Goal: Task Accomplishment & Management: Complete application form

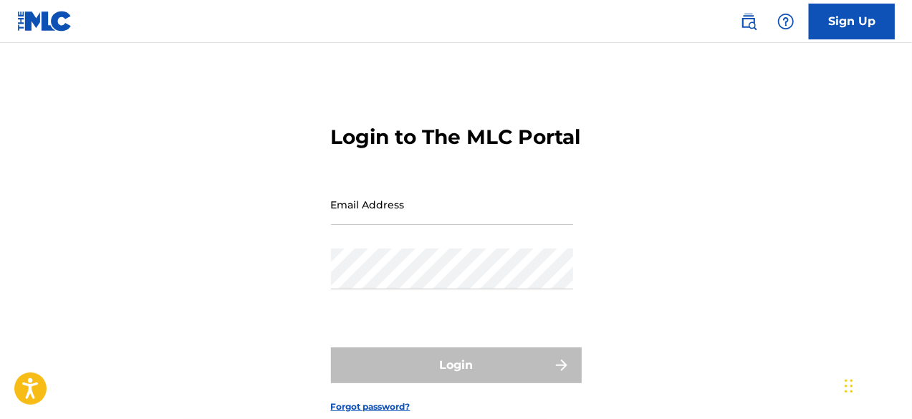
click at [832, 31] on link "Sign Up" at bounding box center [852, 22] width 86 height 36
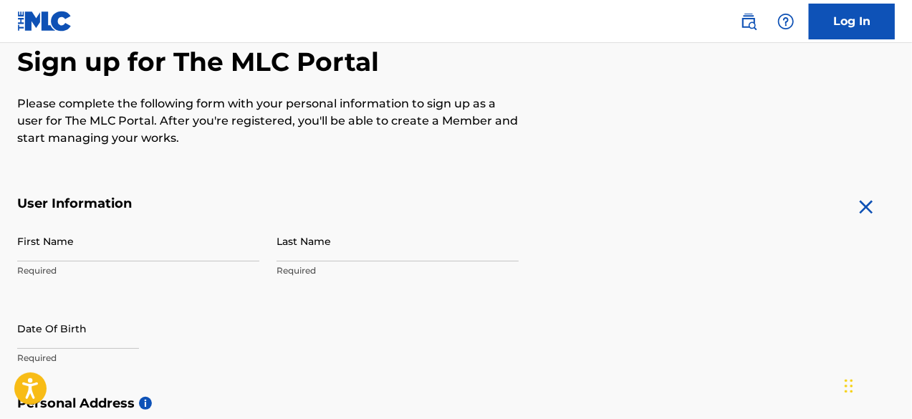
scroll to position [140, 0]
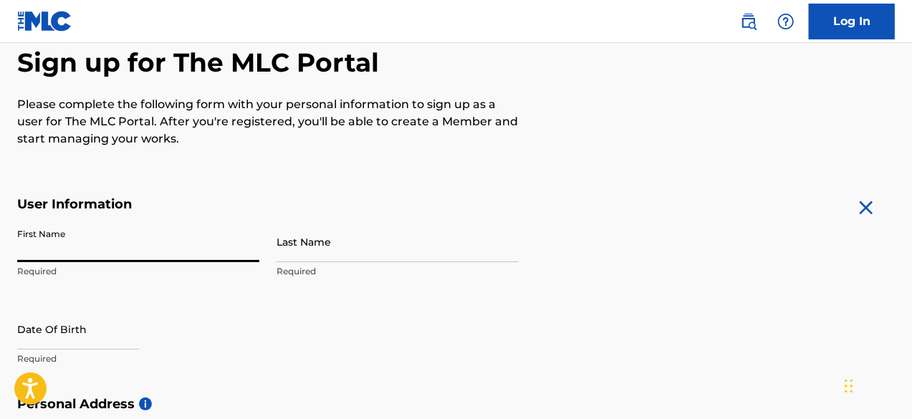
click at [146, 255] on input "First Name" at bounding box center [138, 241] width 242 height 41
type input "[PERSON_NAME]"
type input "Chemel"
type input "[STREET_ADDRESS]"
type input "[PERSON_NAME]"
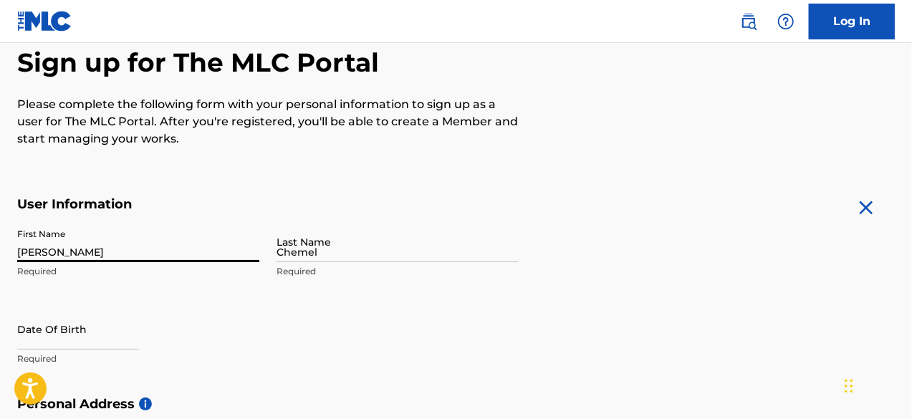
type input "[GEOGRAPHIC_DATA]"
type input "NC"
type input "28326"
type input "919"
type input "7215402"
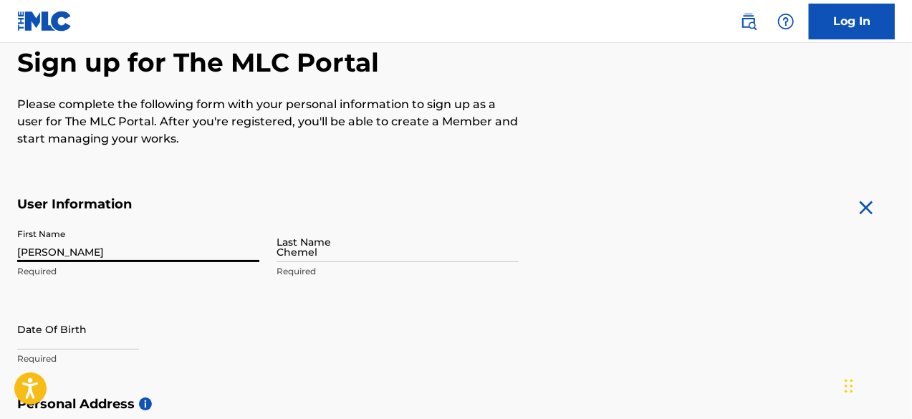
type input "[EMAIL_ADDRESS][DOMAIN_NAME]"
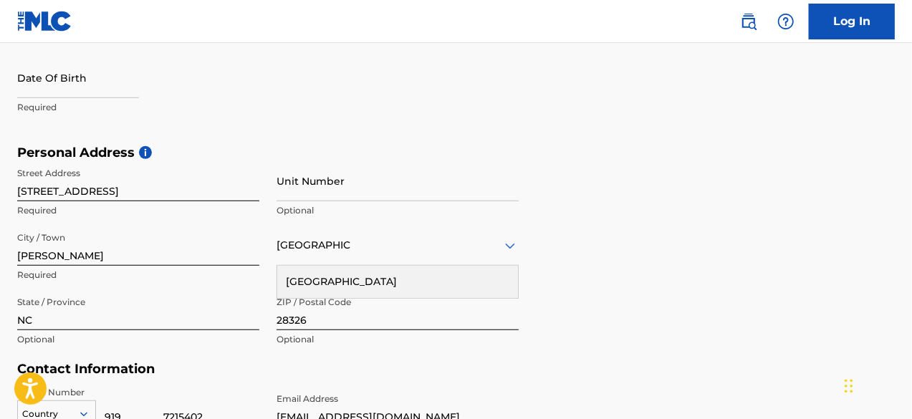
scroll to position [393, 0]
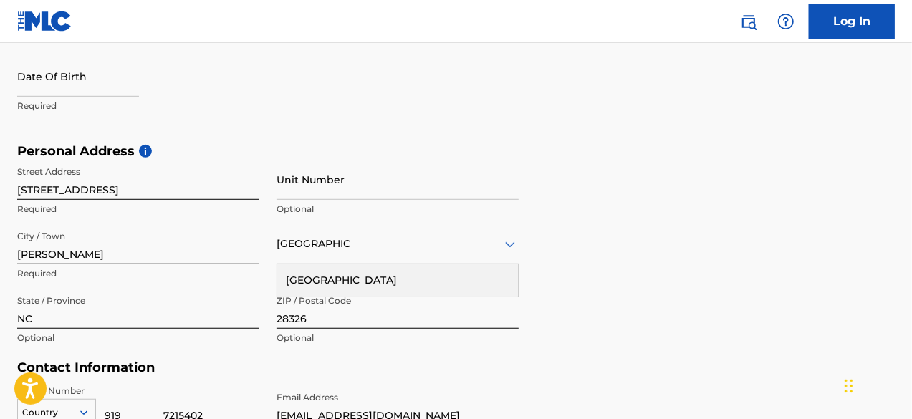
click at [58, 74] on input "text" at bounding box center [78, 76] width 122 height 41
select select "8"
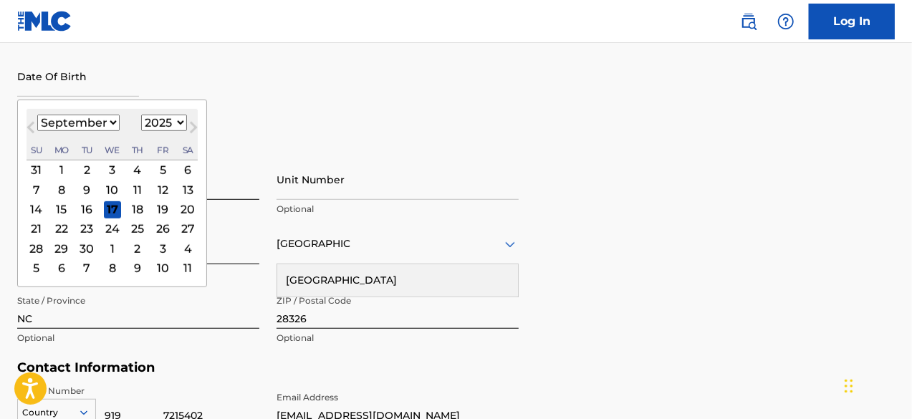
click at [159, 120] on select "1899 1900 1901 1902 1903 1904 1905 1906 1907 1908 1909 1910 1911 1912 1913 1914…" at bounding box center [164, 123] width 46 height 16
select select "2007"
click at [141, 115] on select "1899 1900 1901 1902 1903 1904 1905 1906 1907 1908 1909 1910 1911 1912 1913 1914…" at bounding box center [164, 123] width 46 height 16
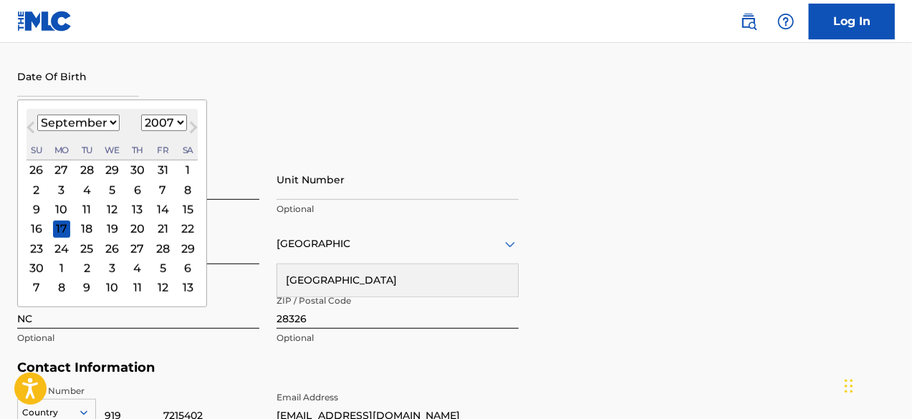
click at [62, 226] on div "17" at bounding box center [61, 228] width 17 height 17
type input "[DATE]"
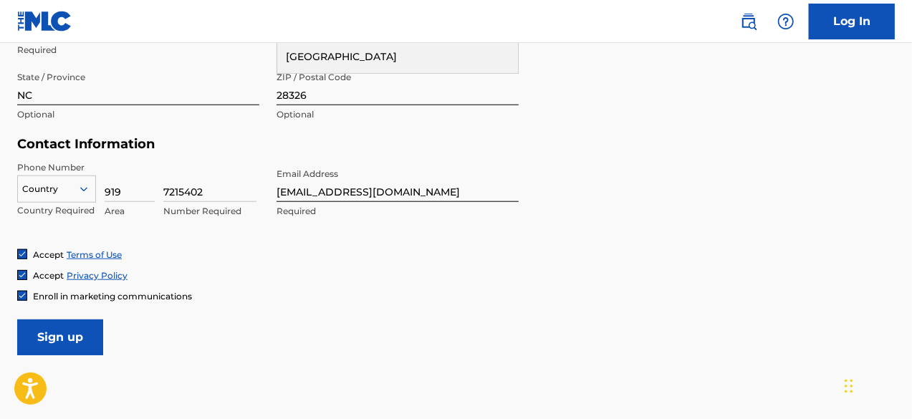
scroll to position [620, 0]
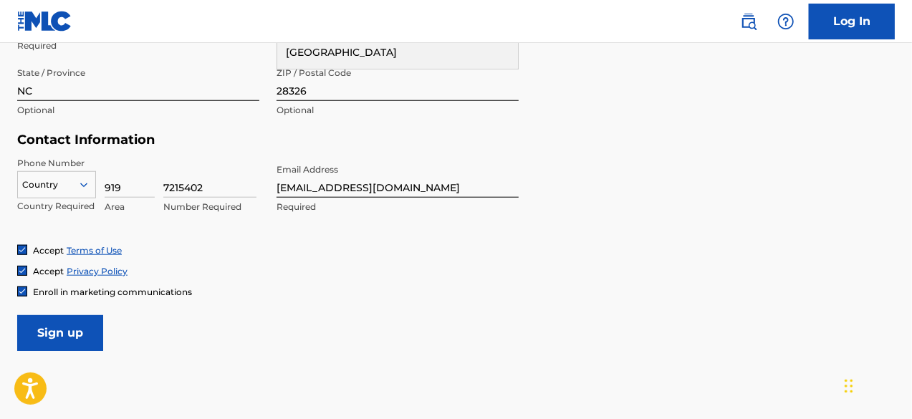
click at [74, 330] on input "Sign up" at bounding box center [60, 333] width 86 height 36
click at [28, 187] on div at bounding box center [56, 185] width 77 height 16
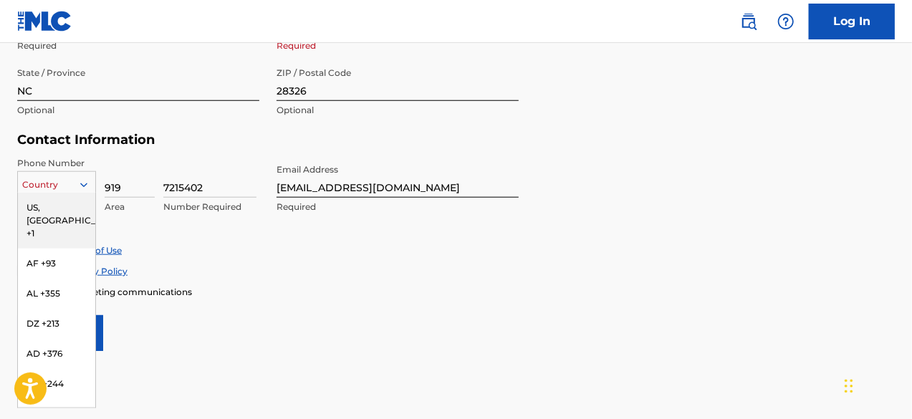
click at [47, 210] on div "US, [GEOGRAPHIC_DATA] +1" at bounding box center [56, 221] width 77 height 56
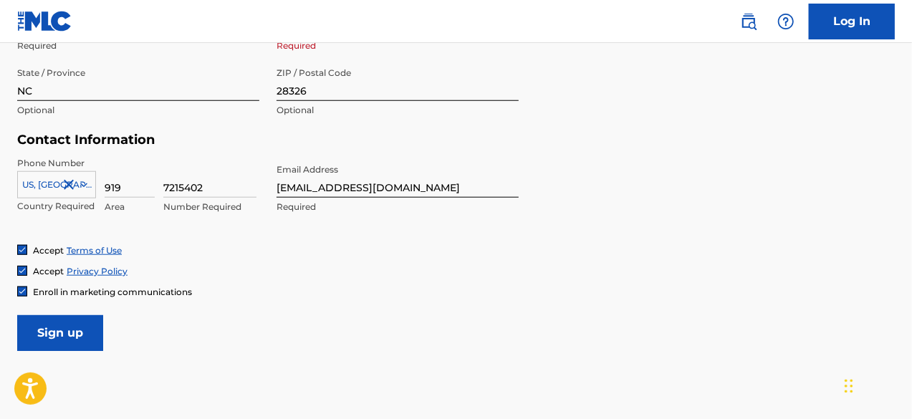
click at [74, 330] on input "Sign up" at bounding box center [60, 333] width 86 height 36
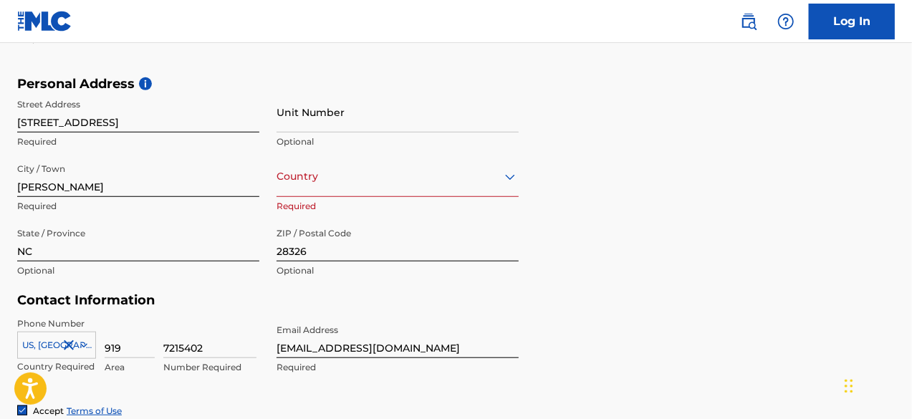
scroll to position [460, 0]
click at [328, 176] on div at bounding box center [397, 177] width 242 height 18
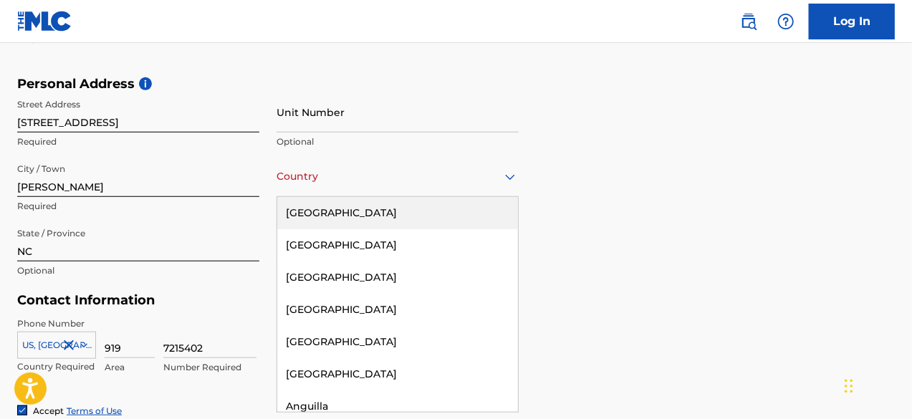
click at [324, 214] on div "[GEOGRAPHIC_DATA]" at bounding box center [397, 213] width 241 height 32
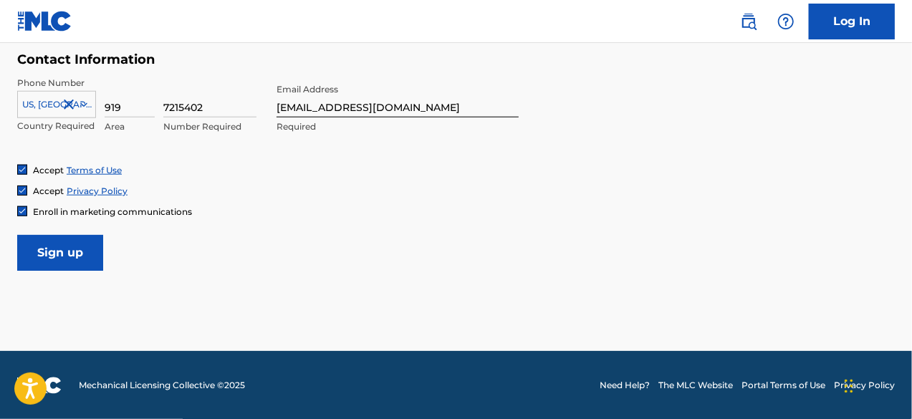
click at [76, 254] on input "Sign up" at bounding box center [60, 253] width 86 height 36
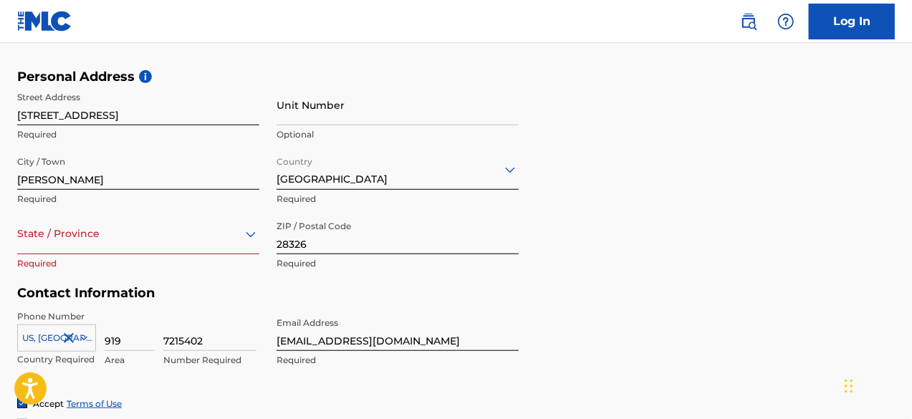
scroll to position [517, 0]
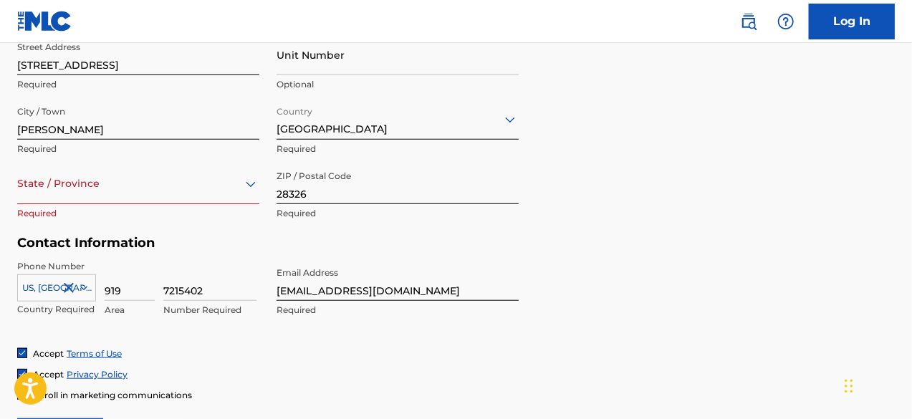
click at [223, 204] on div "option , selected. Select is focused ,type to refine list, press Down to open t…" at bounding box center [138, 183] width 242 height 41
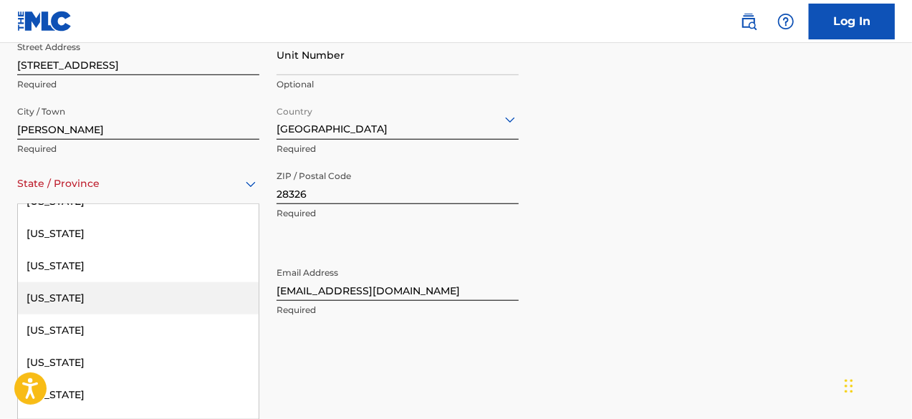
scroll to position [953, 0]
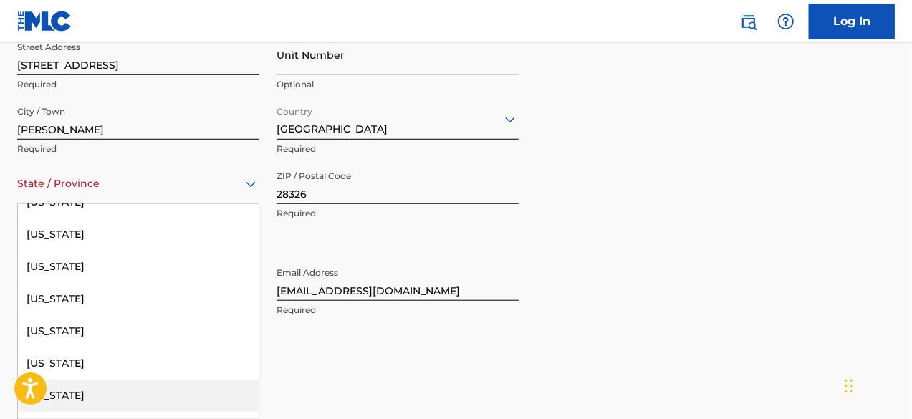
click at [110, 396] on div "[US_STATE]" at bounding box center [138, 396] width 241 height 32
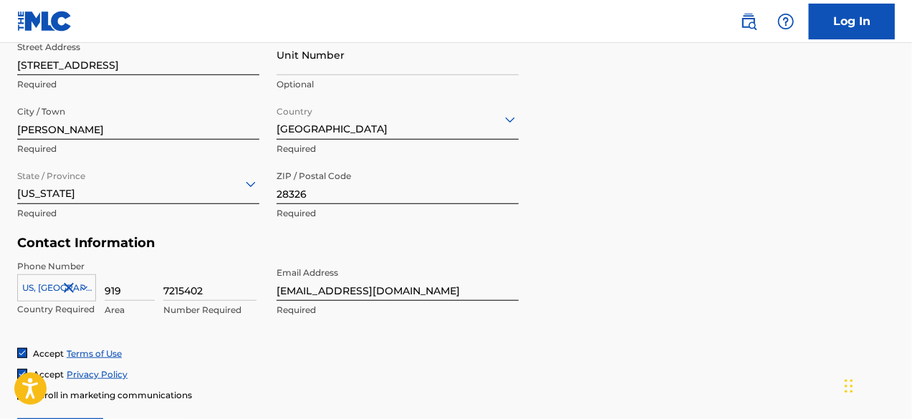
scroll to position [701, 0]
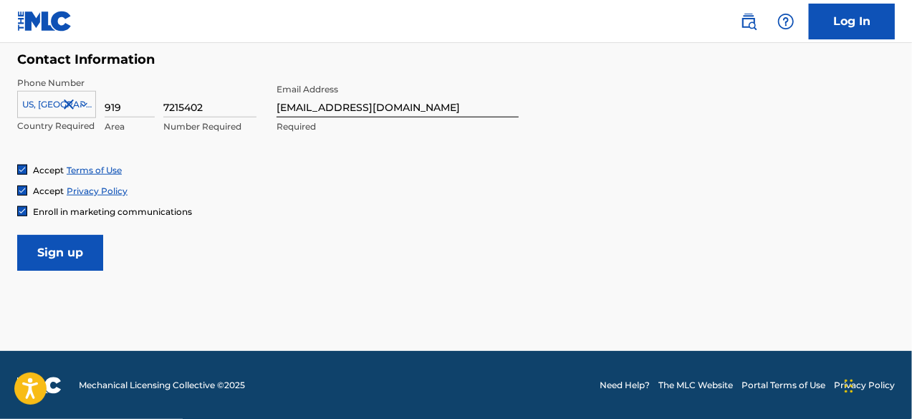
click at [56, 264] on input "Sign up" at bounding box center [60, 253] width 86 height 36
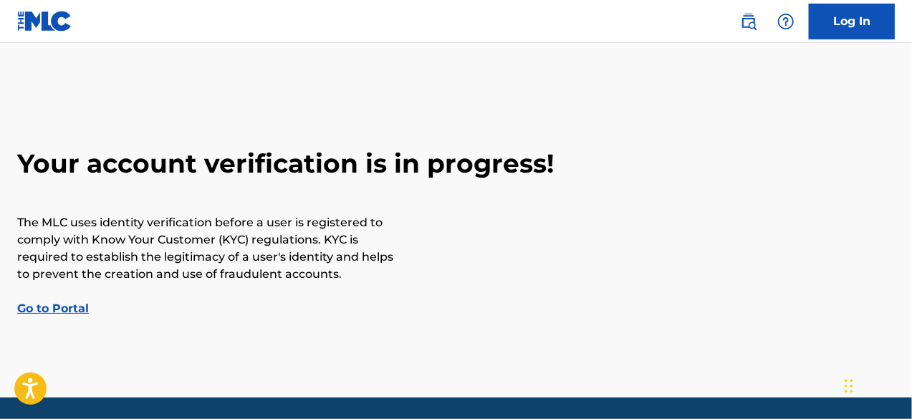
click at [53, 309] on link "Go to Portal" at bounding box center [53, 309] width 72 height 14
